Goal: Transaction & Acquisition: Book appointment/travel/reservation

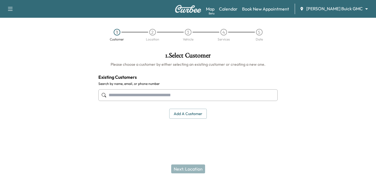
click at [124, 92] on input "text" at bounding box center [187, 95] width 179 height 12
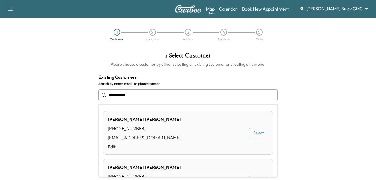
click at [256, 134] on button "Select" at bounding box center [258, 133] width 19 height 10
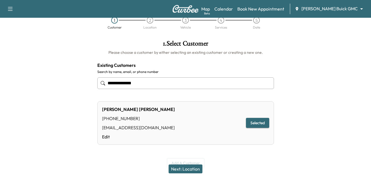
scroll to position [22, 0]
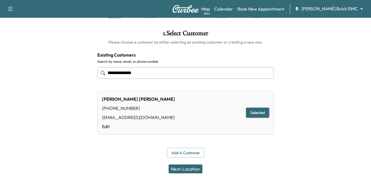
type input "**********"
click at [181, 169] on button "Next: Location" at bounding box center [186, 169] width 34 height 9
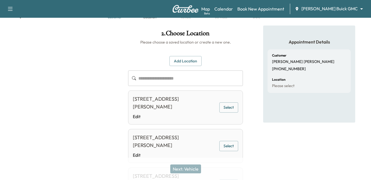
click at [227, 108] on button "Select" at bounding box center [229, 107] width 19 height 10
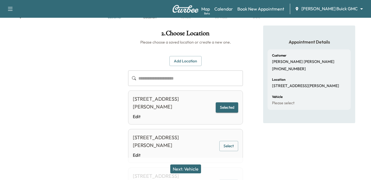
click at [187, 167] on button "Next: Vehicle" at bounding box center [185, 169] width 31 height 9
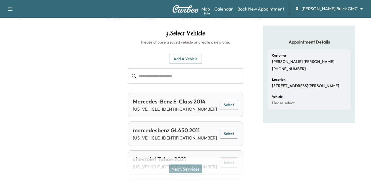
click at [229, 104] on button "Select" at bounding box center [229, 105] width 19 height 10
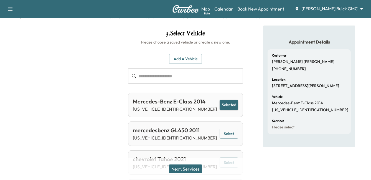
click at [184, 166] on button "Next: Services" at bounding box center [185, 169] width 33 height 9
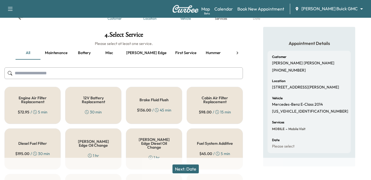
scroll to position [2, 0]
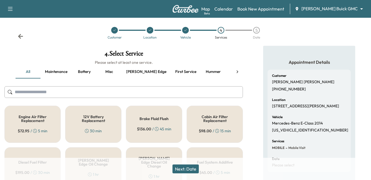
click at [84, 69] on button "Battery" at bounding box center [84, 71] width 25 height 13
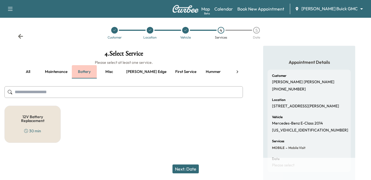
click at [83, 73] on button "Battery" at bounding box center [84, 71] width 25 height 13
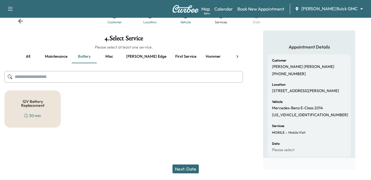
scroll to position [30, 0]
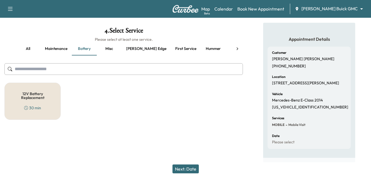
click at [48, 64] on input "text" at bounding box center [123, 69] width 239 height 12
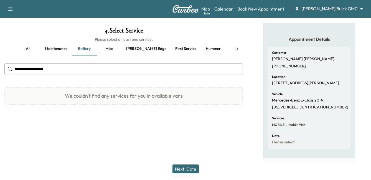
type input "**********"
click at [194, 170] on button "Next: Date" at bounding box center [186, 169] width 26 height 9
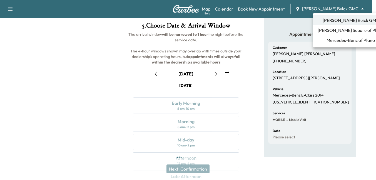
click at [344, 8] on body "Support Log Out Map Beta Calendar Book New Appointment [PERSON_NAME] Buick GMC …" at bounding box center [188, 60] width 376 height 180
click at [332, 41] on span "Mercedes-Benz of Plano" at bounding box center [350, 40] width 48 height 7
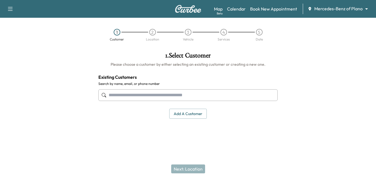
click at [144, 94] on input "text" at bounding box center [187, 95] width 179 height 12
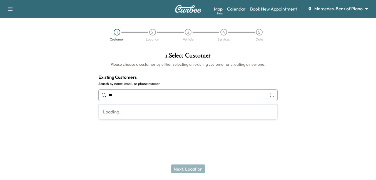
type input "*"
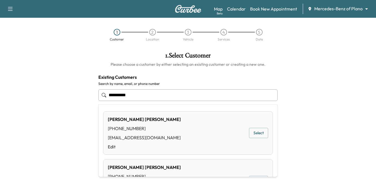
click at [151, 95] on input "**********" at bounding box center [187, 95] width 179 height 12
click at [250, 132] on button "Select" at bounding box center [258, 133] width 19 height 10
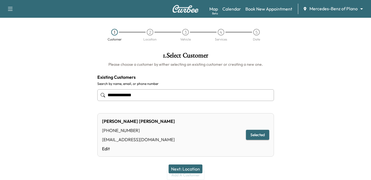
type input "**********"
click at [256, 134] on button "Selected" at bounding box center [257, 135] width 23 height 10
click at [260, 135] on button "Selected" at bounding box center [257, 135] width 23 height 10
click at [187, 165] on button "Next: Location" at bounding box center [186, 169] width 34 height 9
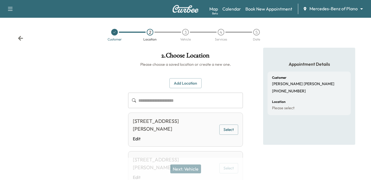
click at [231, 128] on button "Select" at bounding box center [229, 130] width 19 height 10
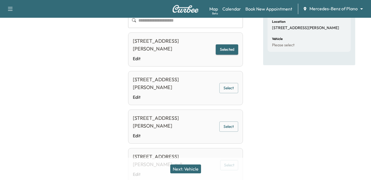
scroll to position [83, 0]
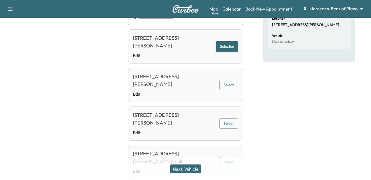
click at [191, 168] on button "Next: Vehicle" at bounding box center [185, 169] width 31 height 9
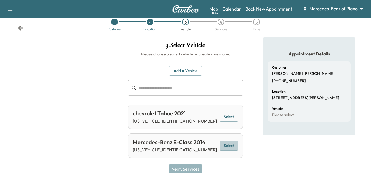
click at [228, 144] on button "Select" at bounding box center [229, 146] width 19 height 10
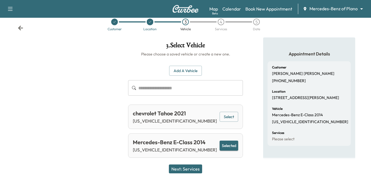
scroll to position [12, 0]
click at [186, 168] on button "Next: Services" at bounding box center [185, 169] width 33 height 9
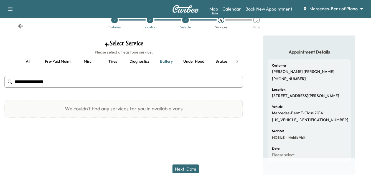
click at [189, 170] on button "Next: Date" at bounding box center [186, 169] width 26 height 9
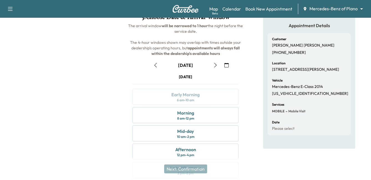
scroll to position [40, 0]
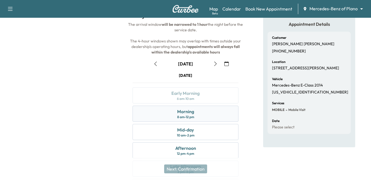
click at [182, 109] on div "Morning" at bounding box center [185, 111] width 17 height 7
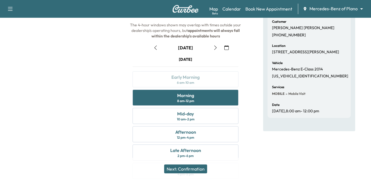
scroll to position [28, 0]
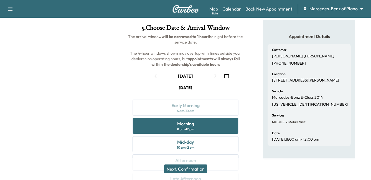
drag, startPoint x: 266, startPoint y: 9, endPoint x: 272, endPoint y: 19, distance: 11.2
click at [266, 9] on link "Book New Appointment" at bounding box center [269, 9] width 47 height 7
click at [278, 8] on link "Book New Appointment" at bounding box center [269, 9] width 47 height 7
click at [260, 8] on link "Book New Appointment" at bounding box center [269, 9] width 47 height 7
click at [11, 9] on icon "button" at bounding box center [10, 9] width 5 height 4
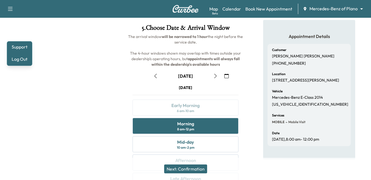
click at [319, 9] on body "Support Log Out Map Beta Calendar Book New Appointment Mercedes-Benz of Plano *…" at bounding box center [185, 62] width 371 height 180
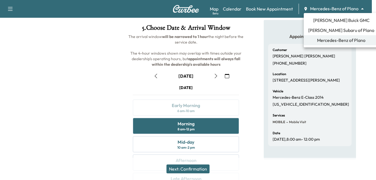
click at [330, 29] on span "[PERSON_NAME] Subaru of Plano" at bounding box center [341, 30] width 66 height 7
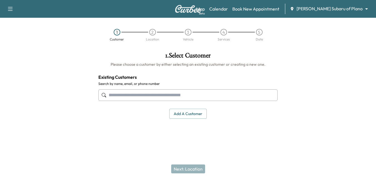
click at [341, 6] on body "Support Log Out Map Beta Calendar Book New Appointment [PERSON_NAME] Subaru of …" at bounding box center [188, 90] width 376 height 180
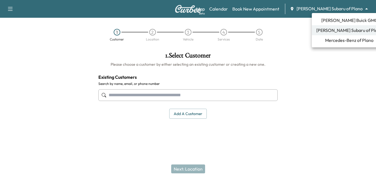
click at [337, 38] on span "Mercedes-Benz of Plano" at bounding box center [349, 40] width 48 height 7
